Goal: Information Seeking & Learning: Learn about a topic

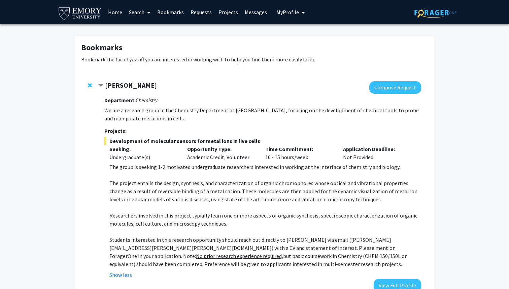
click at [146, 8] on span at bounding box center [147, 13] width 6 height 24
click at [149, 32] on span "Faculty/Staff" at bounding box center [151, 30] width 50 height 13
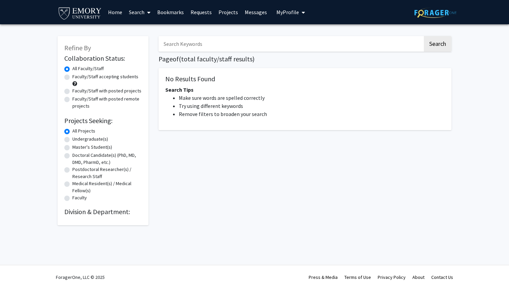
click at [195, 46] on input "Search Keywords" at bounding box center [291, 43] width 264 height 15
type input "[PERSON_NAME]"
click at [424, 36] on button "Search" at bounding box center [438, 43] width 28 height 15
click at [439, 42] on button "Search" at bounding box center [438, 43] width 28 height 15
click at [148, 12] on icon at bounding box center [148, 12] width 3 height 5
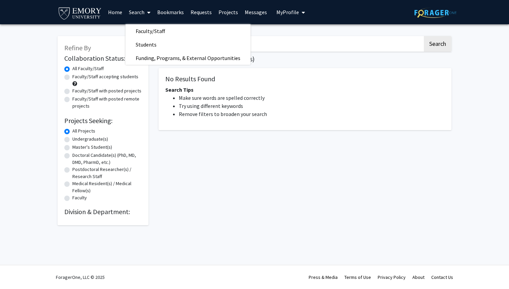
click at [123, 13] on link "Home" at bounding box center [115, 12] width 21 height 24
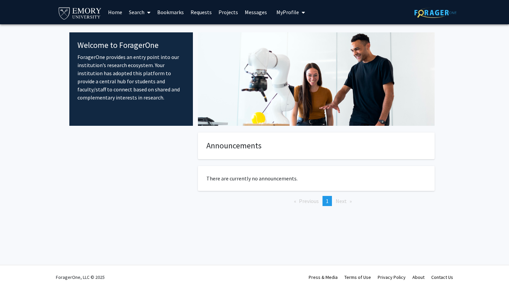
click at [154, 13] on link "Search" at bounding box center [140, 12] width 28 height 24
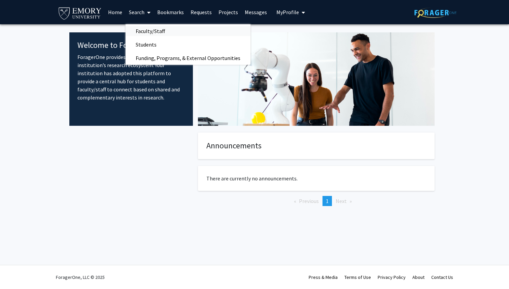
click at [154, 31] on span "Faculty/Staff" at bounding box center [151, 30] width 50 height 13
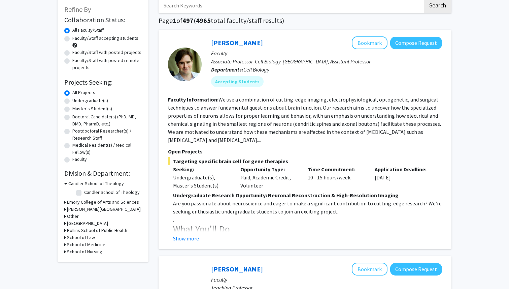
scroll to position [61, 0]
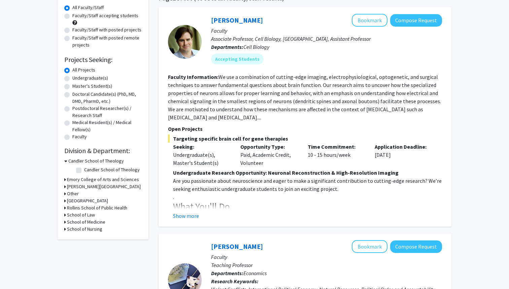
click at [64, 180] on div "Refine By Collaboration Status: Collaboration Status All Faculty/Staff Collabor…" at bounding box center [103, 107] width 91 height 264
click at [67, 180] on h3 "Emory College of Arts and Sciences" at bounding box center [103, 179] width 72 height 7
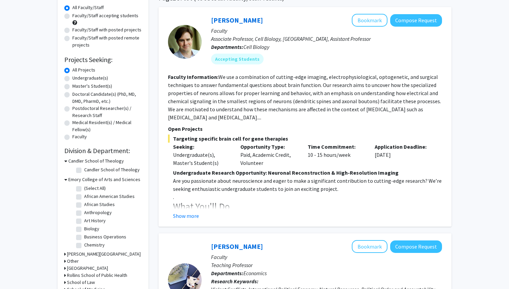
click at [94, 228] on label "Biology" at bounding box center [91, 228] width 15 height 7
click at [89, 228] on input "Biology" at bounding box center [86, 227] width 4 height 4
checkbox input "true"
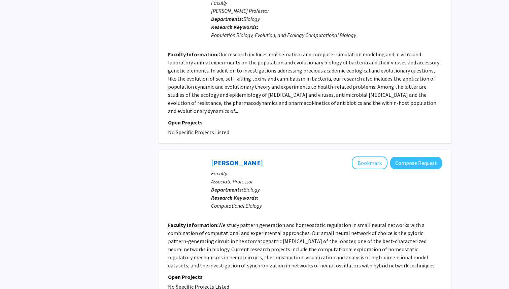
scroll to position [356, 0]
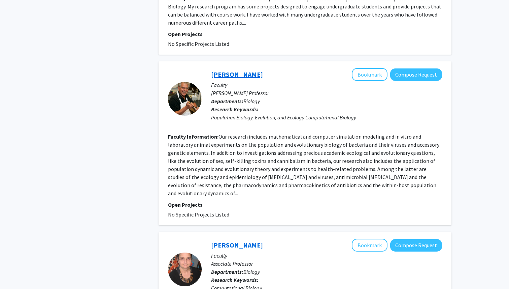
click at [220, 74] on link "[PERSON_NAME]" at bounding box center [237, 74] width 52 height 8
